Goal: Navigation & Orientation: Find specific page/section

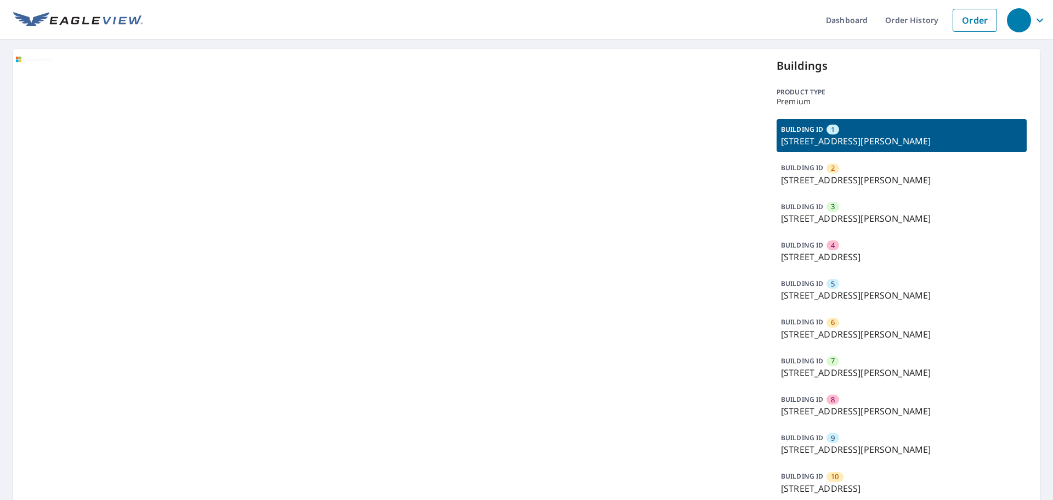
click at [832, 180] on p "[STREET_ADDRESS][PERSON_NAME]" at bounding box center [901, 179] width 241 height 13
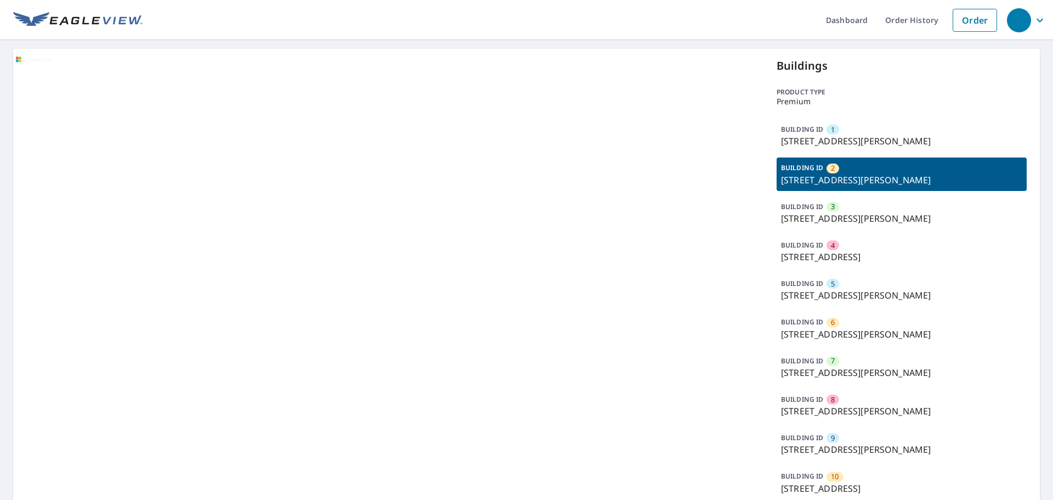
click at [828, 226] on div "BUILDING ID 3 [STREET_ADDRESS][PERSON_NAME]" at bounding box center [901, 212] width 250 height 33
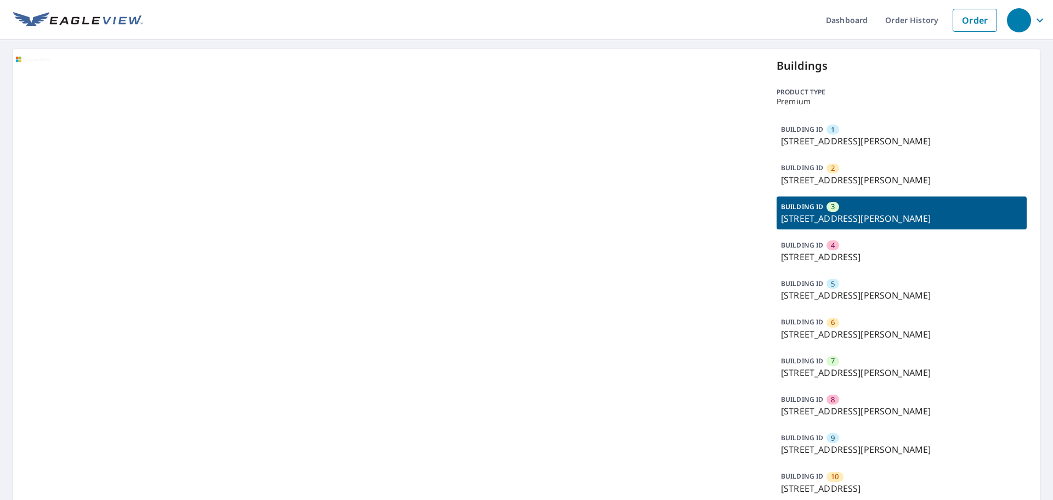
click at [826, 262] on p "[STREET_ADDRESS]" at bounding box center [901, 256] width 241 height 13
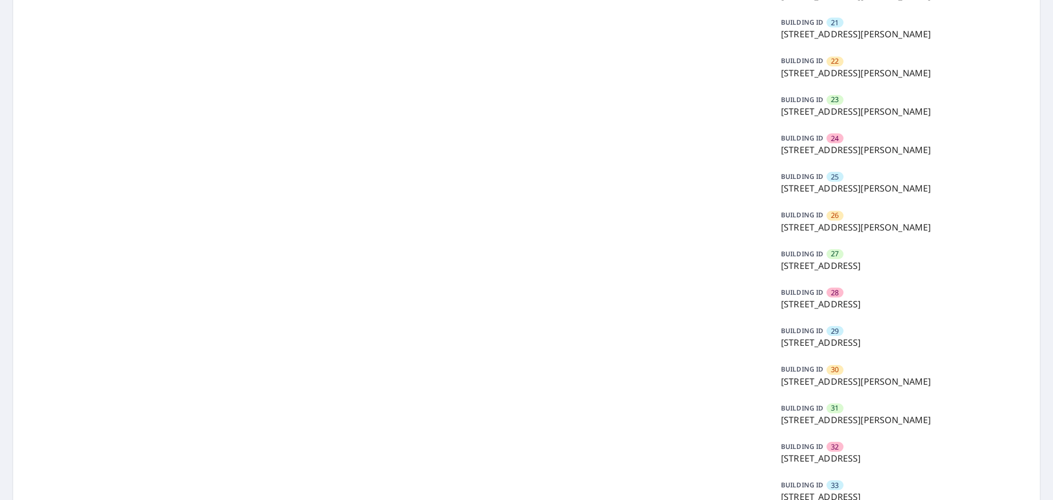
scroll to position [1097, 0]
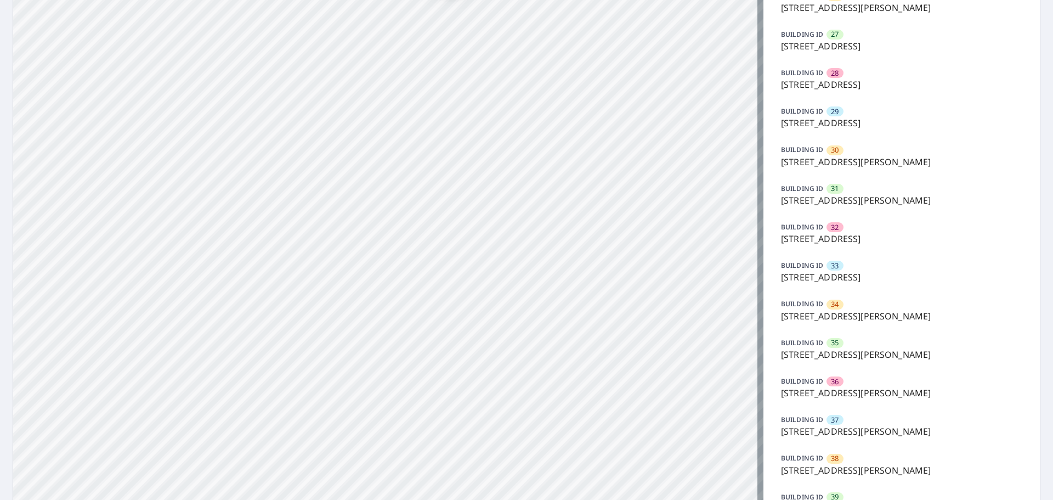
click at [835, 46] on p "[STREET_ADDRESS]" at bounding box center [901, 45] width 241 height 13
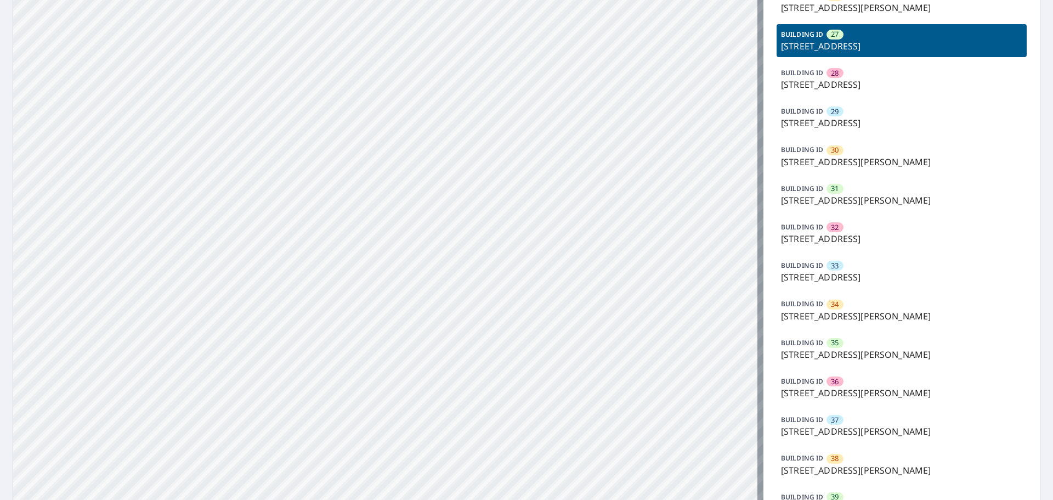
click at [819, 185] on div "BUILDING ID 31 [STREET_ADDRESS]" at bounding box center [901, 194] width 250 height 33
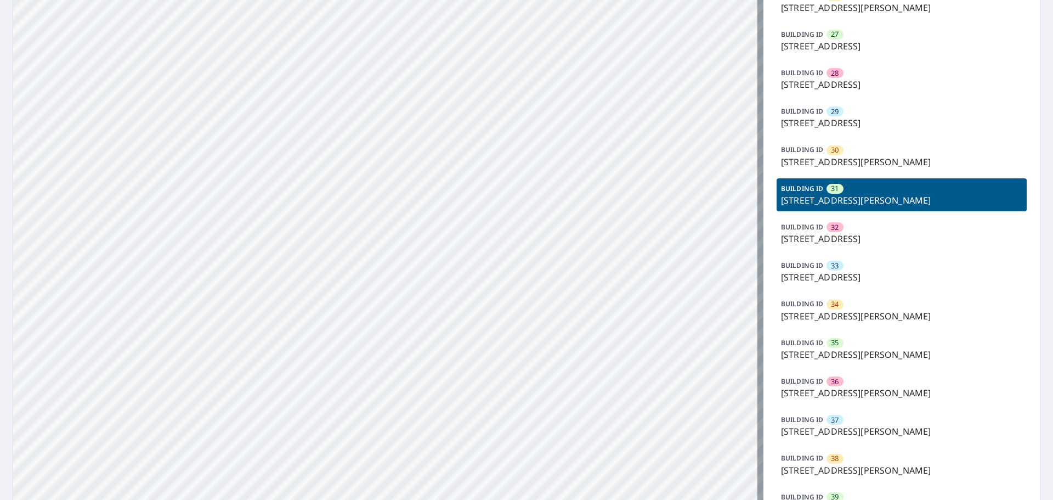
click at [830, 240] on p "[STREET_ADDRESS]" at bounding box center [901, 238] width 241 height 13
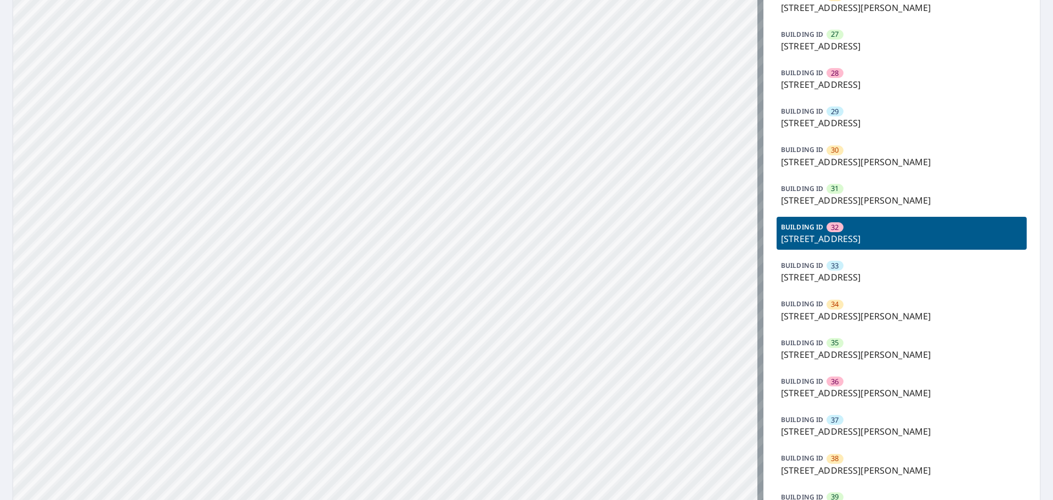
click at [836, 276] on p "[STREET_ADDRESS]" at bounding box center [901, 276] width 241 height 13
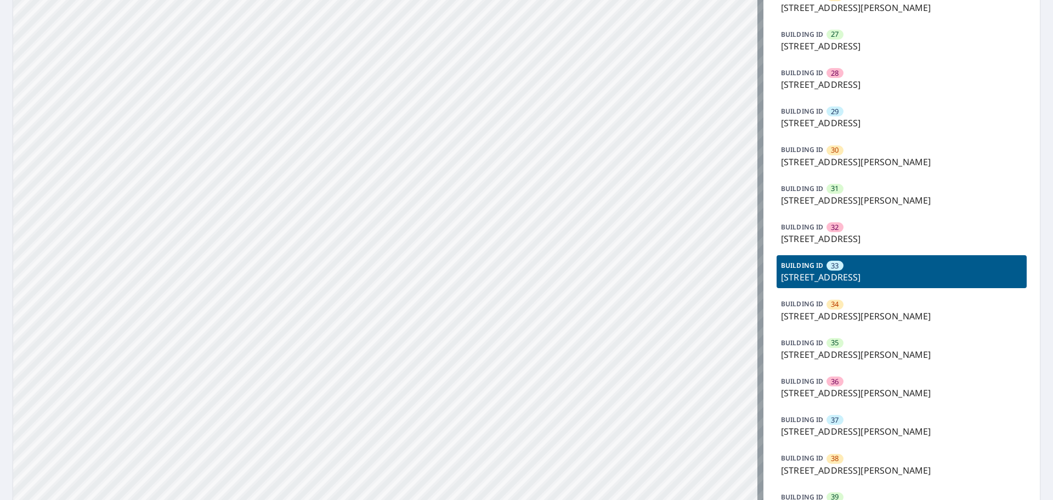
drag, startPoint x: 842, startPoint y: 311, endPoint x: 845, endPoint y: 337, distance: 26.0
click at [843, 315] on p "[STREET_ADDRESS][PERSON_NAME]" at bounding box center [901, 315] width 241 height 13
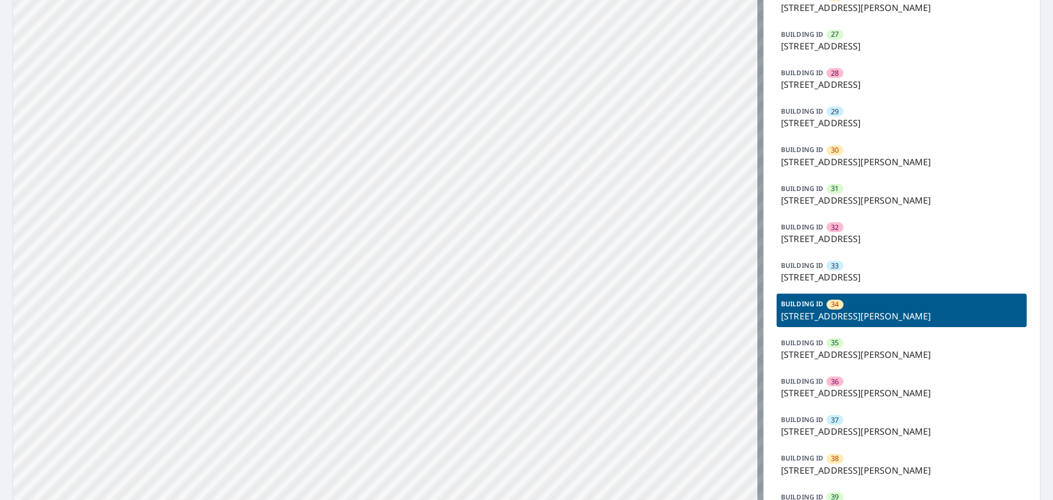
click at [844, 351] on p "[STREET_ADDRESS][PERSON_NAME]" at bounding box center [901, 354] width 241 height 13
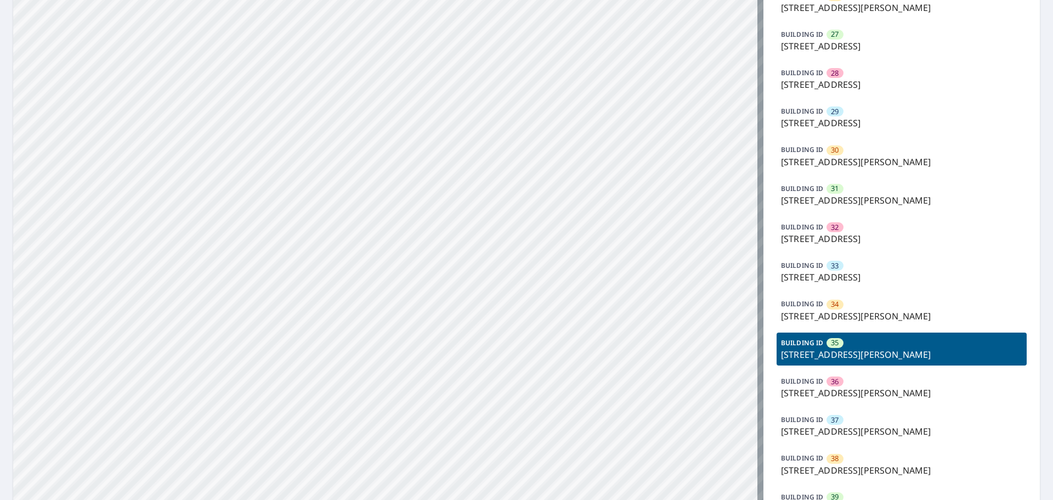
drag, startPoint x: 845, startPoint y: 371, endPoint x: 845, endPoint y: 391, distance: 20.3
click at [845, 377] on div "BUILDING ID [STREET_ADDRESS][PERSON_NAME]" at bounding box center [901, 387] width 250 height 33
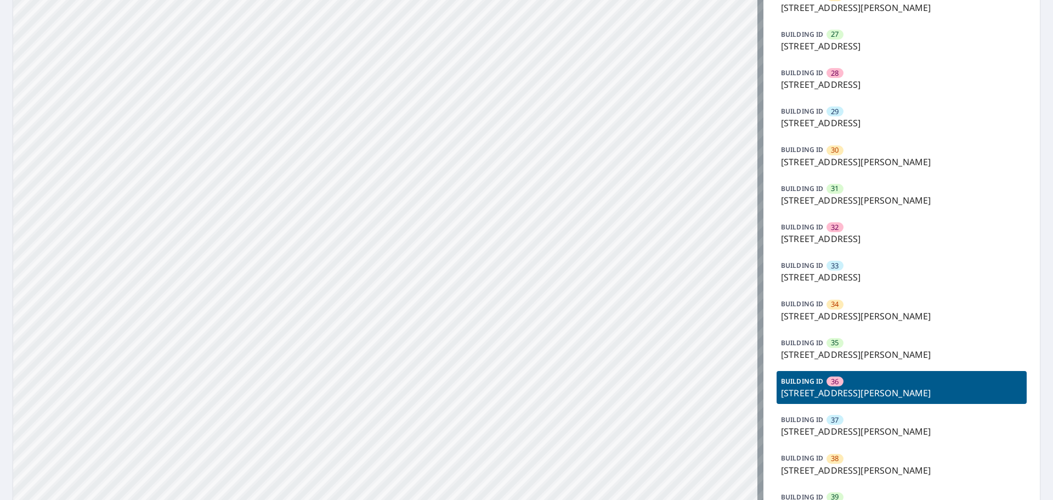
drag, startPoint x: 847, startPoint y: 413, endPoint x: 846, endPoint y: 428, distance: 14.8
click at [847, 416] on div "BUILDING ID 37 [STREET_ADDRESS]" at bounding box center [901, 425] width 250 height 33
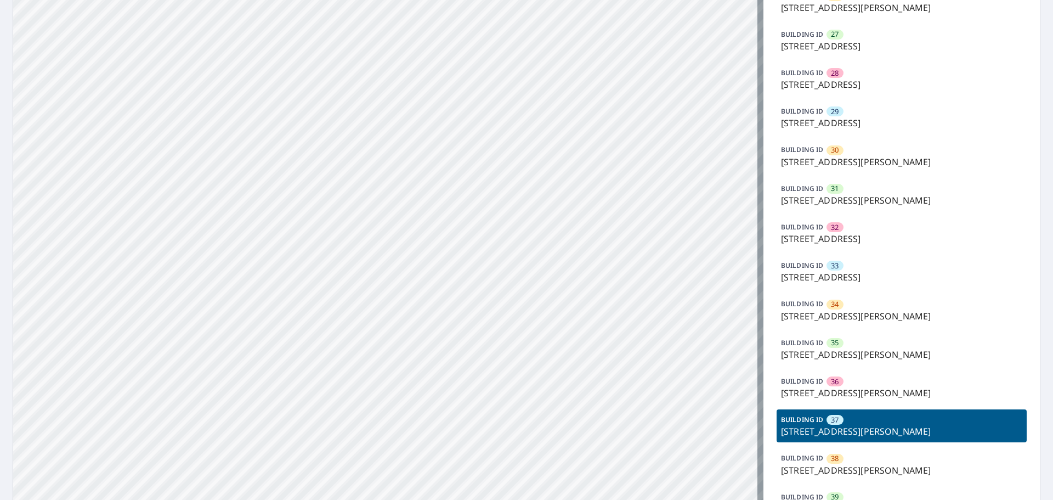
drag, startPoint x: 842, startPoint y: 460, endPoint x: 844, endPoint y: 480, distance: 20.4
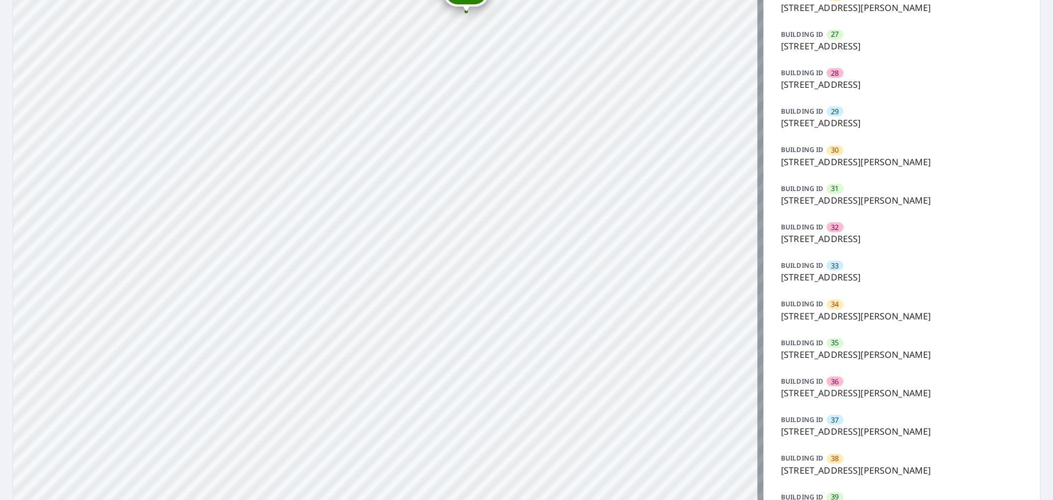
scroll to position [1354, 0]
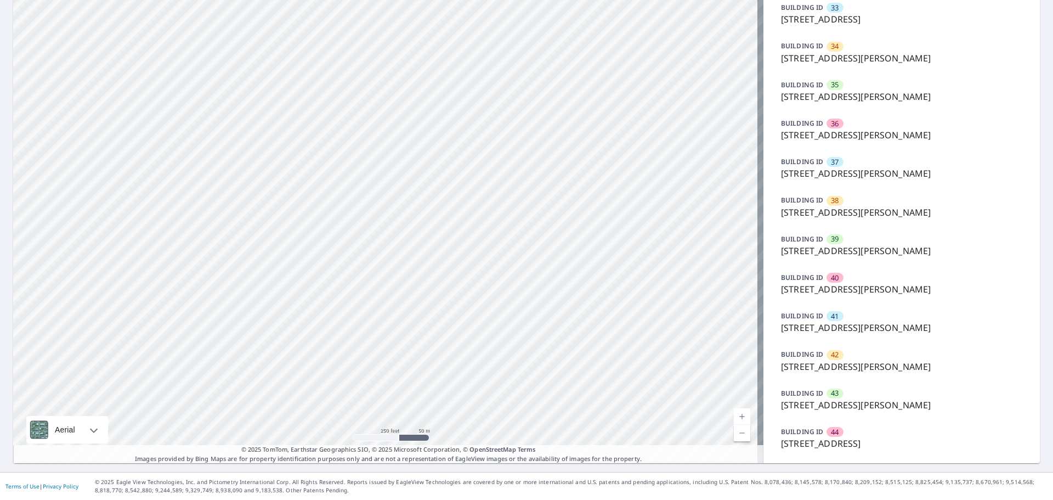
click at [824, 443] on p "[STREET_ADDRESS]" at bounding box center [901, 442] width 241 height 13
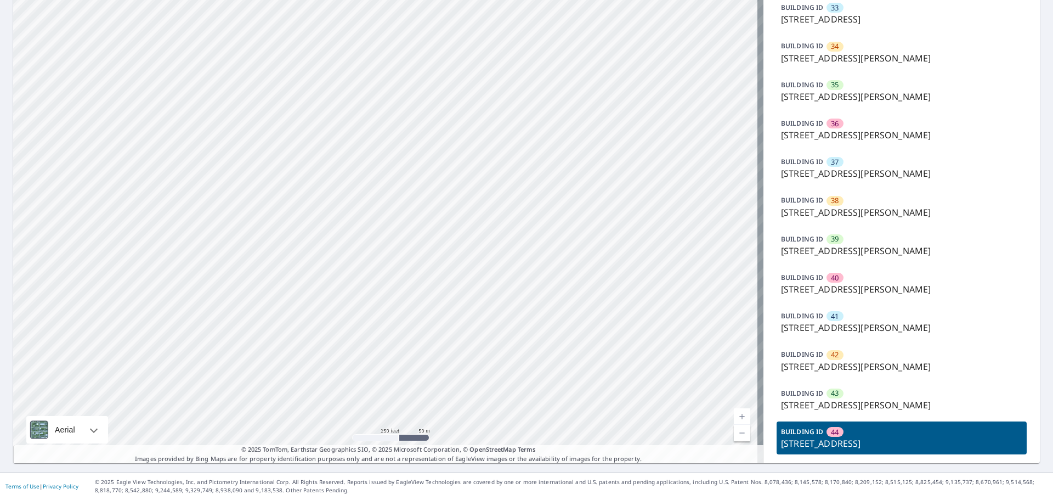
click at [824, 408] on p "[STREET_ADDRESS][PERSON_NAME]" at bounding box center [901, 404] width 241 height 13
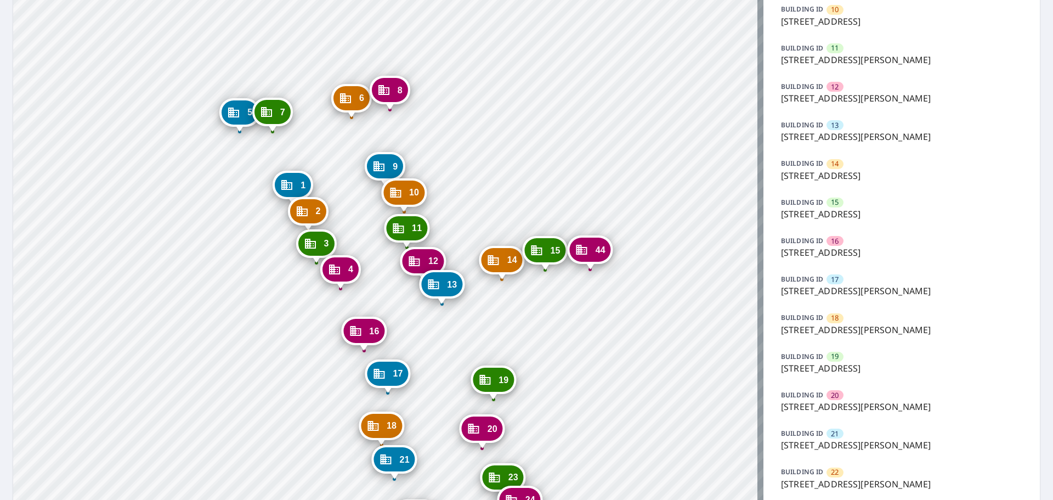
scroll to position [422, 0]
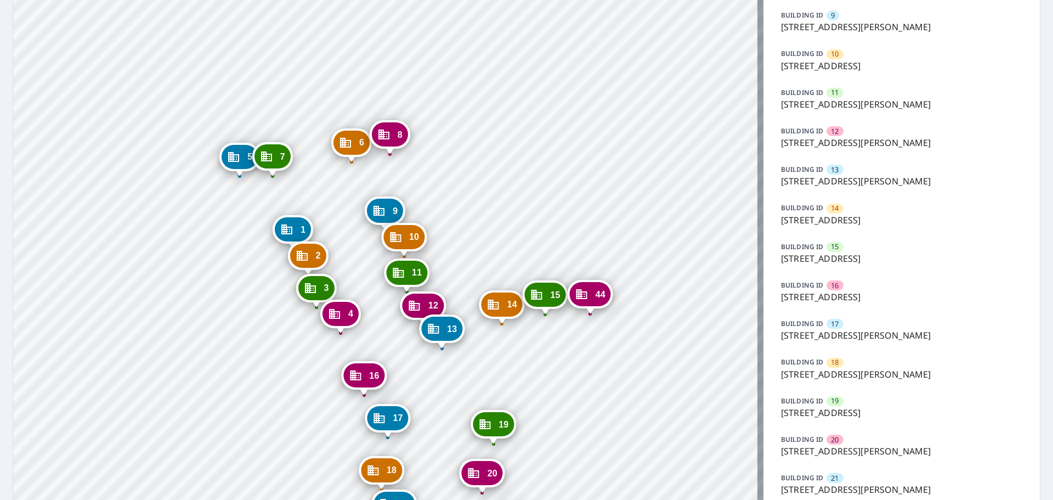
click at [804, 223] on p "[STREET_ADDRESS]" at bounding box center [901, 219] width 241 height 13
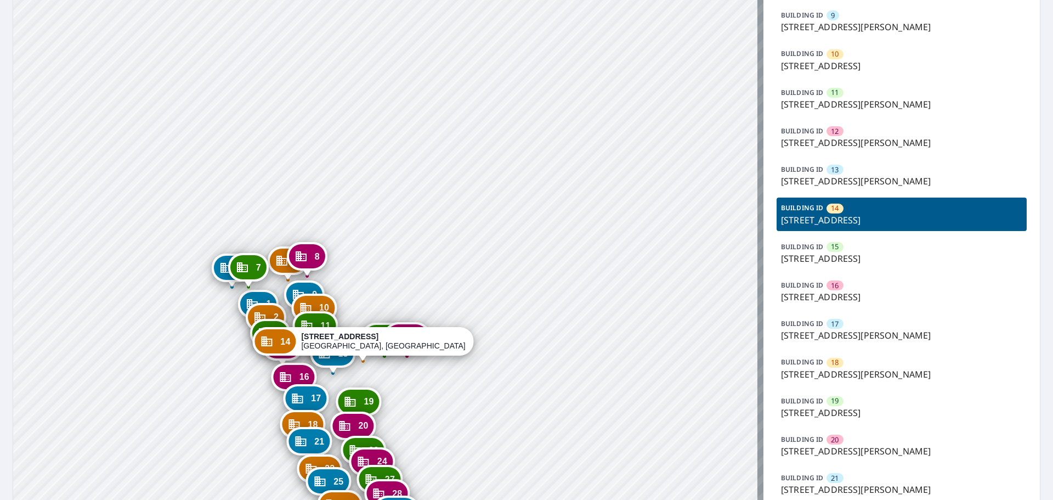
drag, startPoint x: 354, startPoint y: 396, endPoint x: 370, endPoint y: 305, distance: 93.0
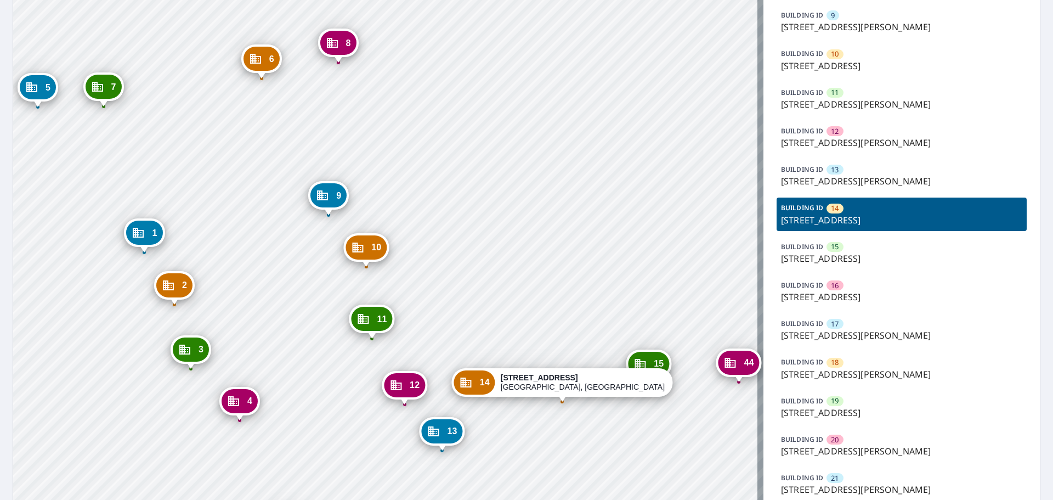
drag, startPoint x: 495, startPoint y: 321, endPoint x: 541, endPoint y: 348, distance: 52.8
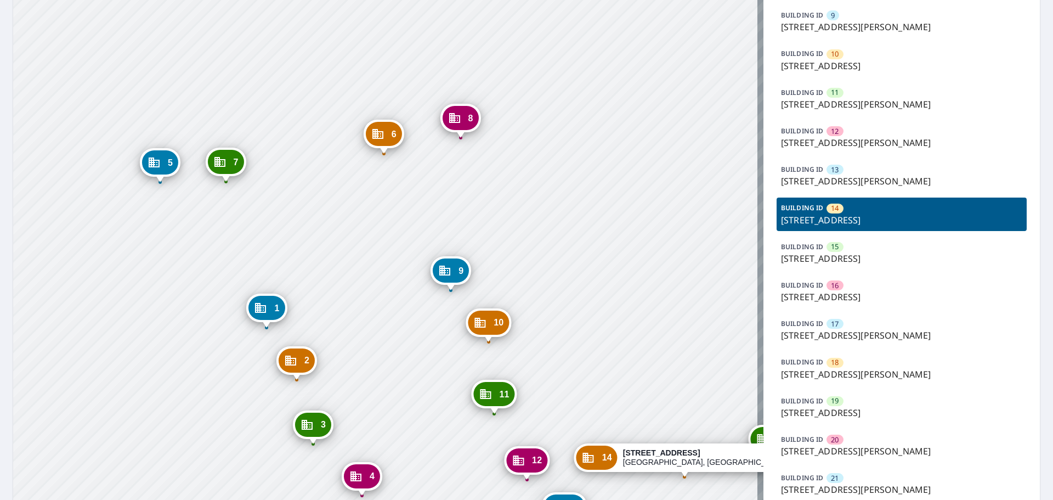
drag, startPoint x: 291, startPoint y: 245, endPoint x: 366, endPoint y: 289, distance: 87.0
